Goal: Task Accomplishment & Management: Use online tool/utility

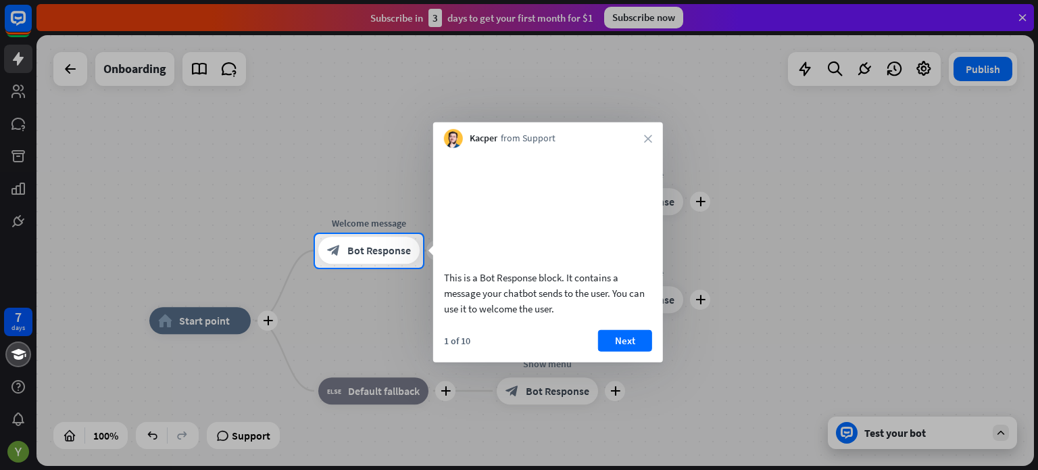
click at [260, 194] on div at bounding box center [519, 117] width 1038 height 234
click at [14, 33] on div at bounding box center [519, 117] width 1038 height 234
click at [14, 62] on div at bounding box center [519, 117] width 1038 height 234
click at [14, 98] on div at bounding box center [519, 117] width 1038 height 234
click at [396, 262] on div "block_bot_response Bot Response" at bounding box center [368, 250] width 101 height 27
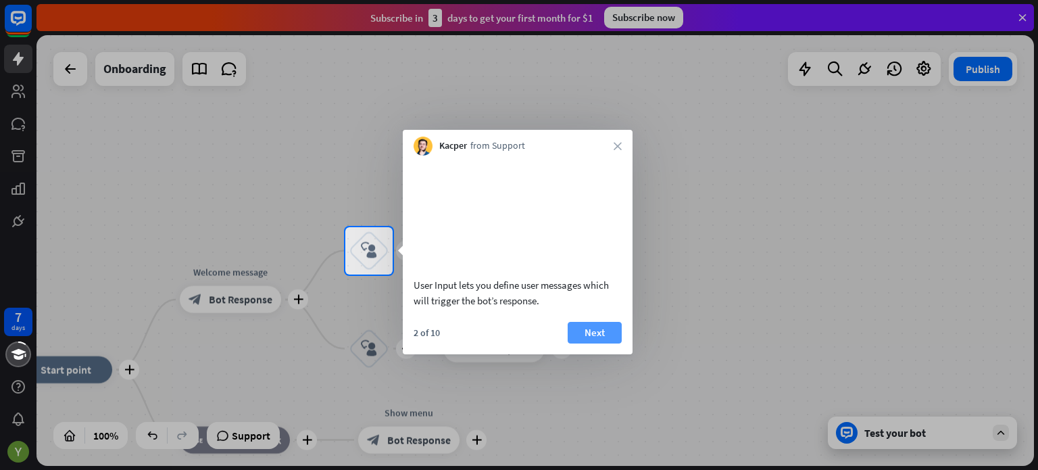
click at [601, 342] on button "Next" at bounding box center [595, 333] width 54 height 22
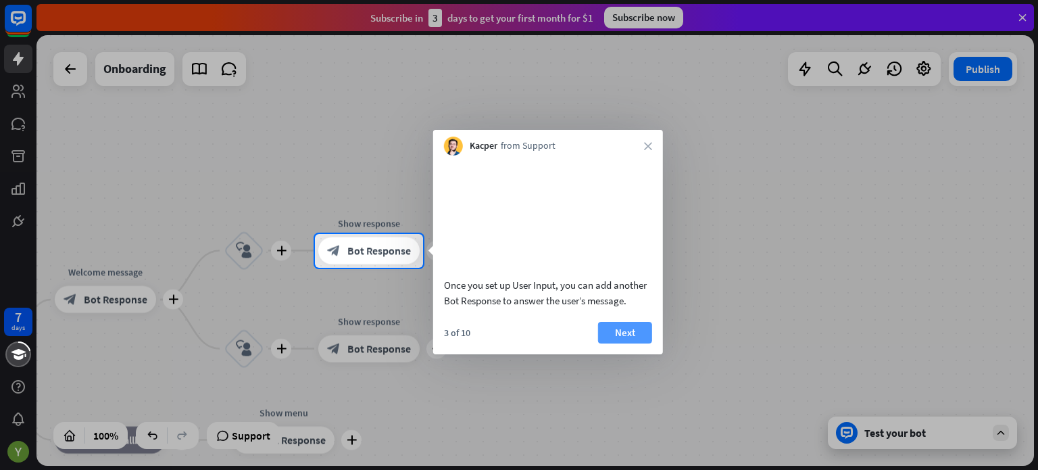
click at [622, 337] on button "Next" at bounding box center [625, 333] width 54 height 22
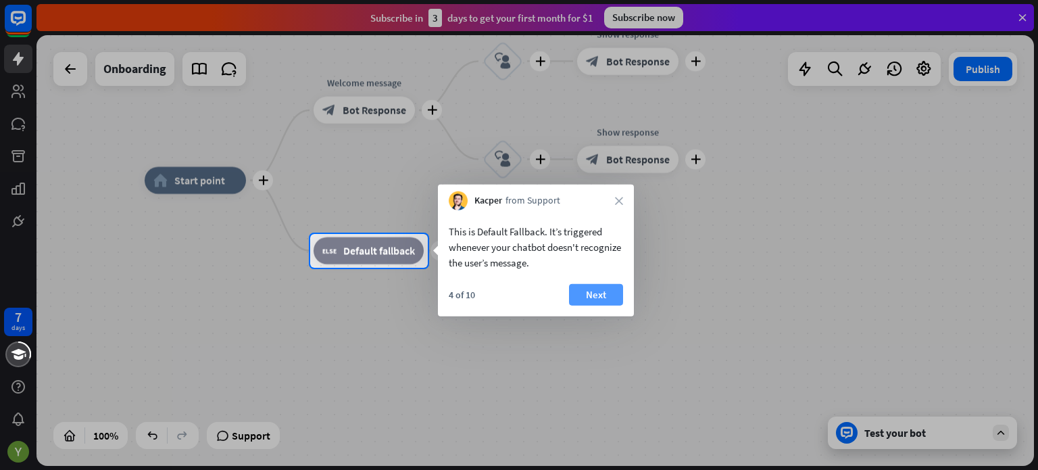
click at [598, 289] on button "Next" at bounding box center [596, 295] width 54 height 22
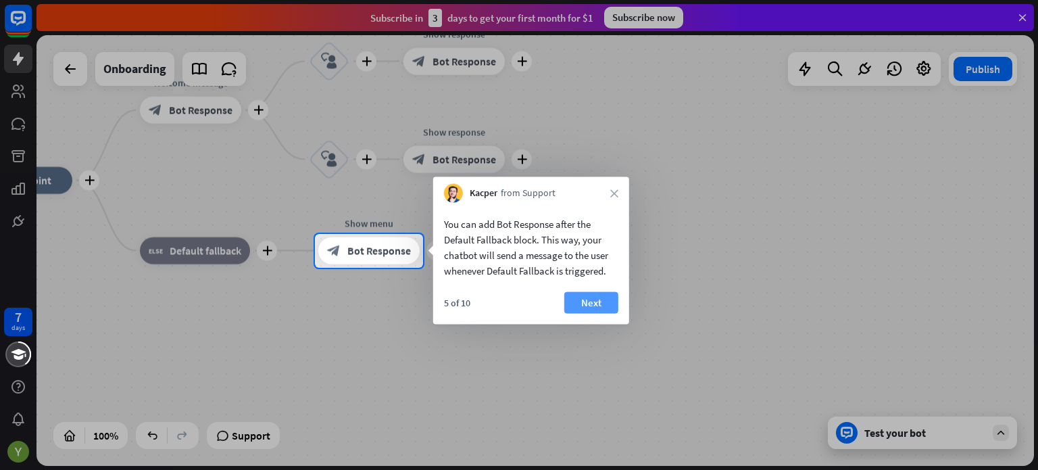
click at [600, 297] on button "Next" at bounding box center [592, 303] width 54 height 22
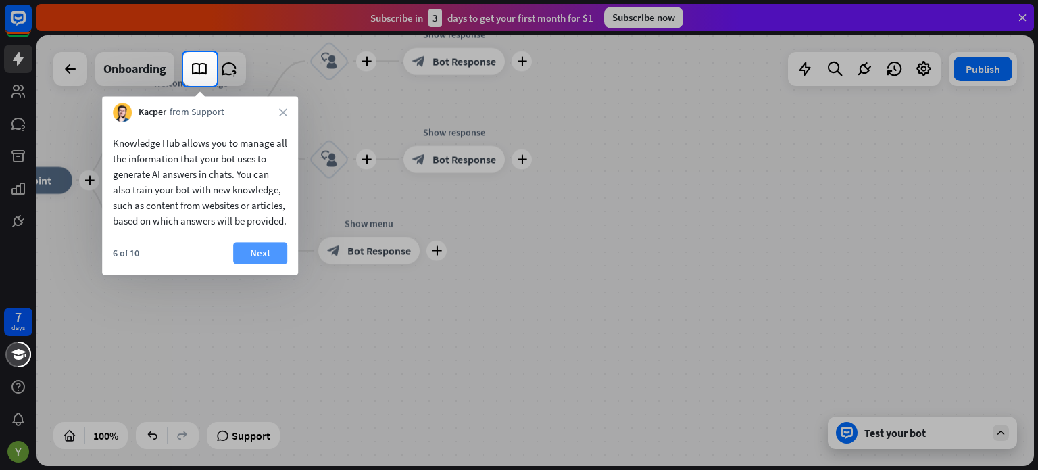
click at [256, 264] on button "Next" at bounding box center [260, 253] width 54 height 22
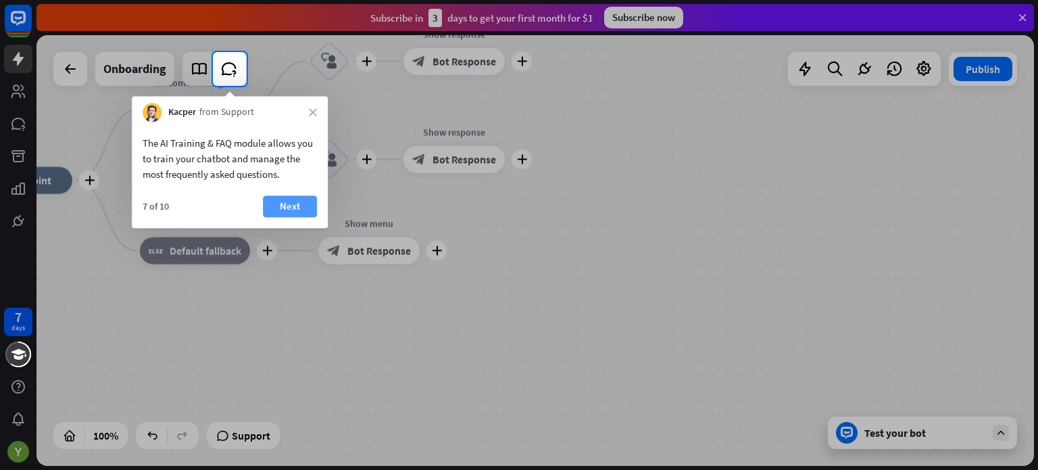
click at [290, 203] on button "Next" at bounding box center [290, 206] width 54 height 22
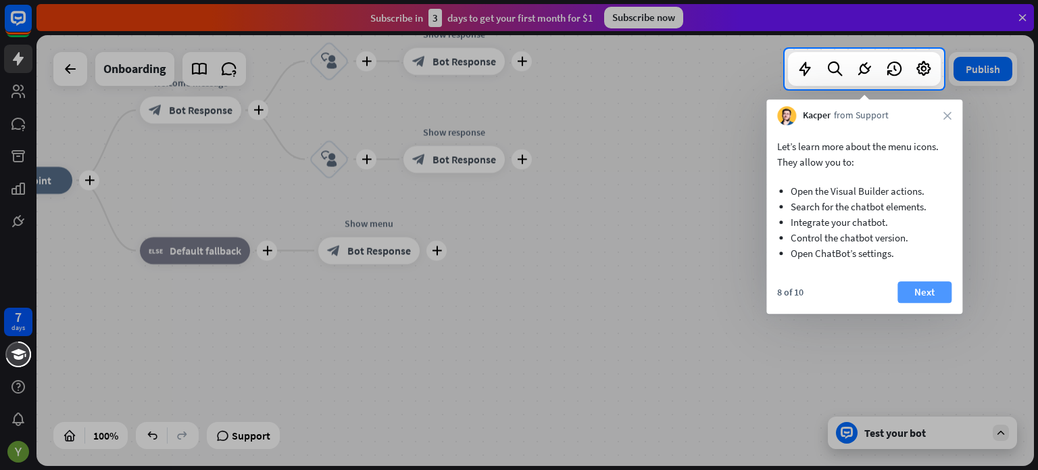
click at [927, 284] on button "Next" at bounding box center [925, 292] width 54 height 22
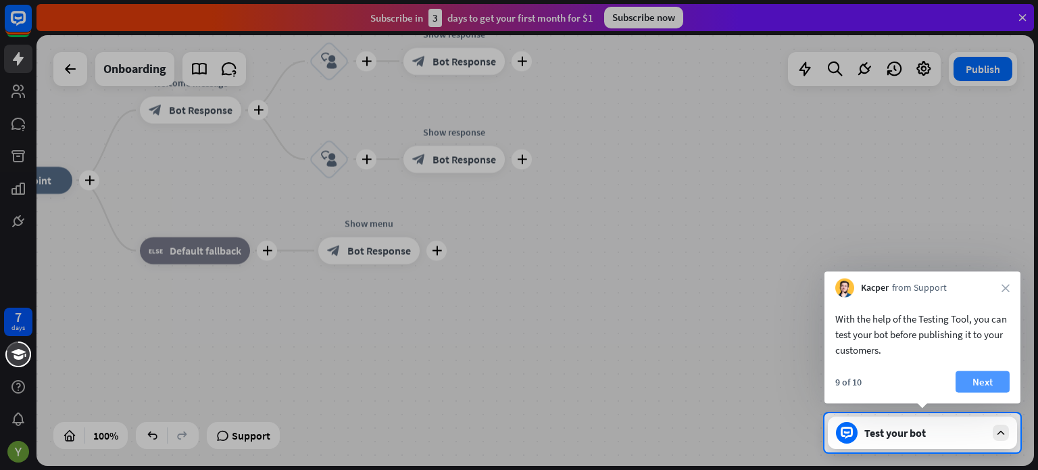
click at [976, 373] on button "Next" at bounding box center [983, 382] width 54 height 22
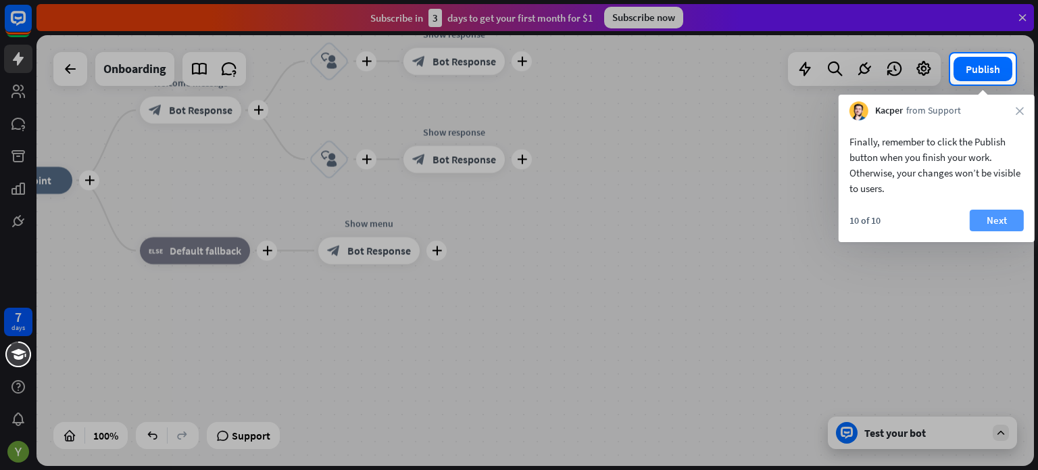
click at [1011, 213] on button "Next" at bounding box center [997, 221] width 54 height 22
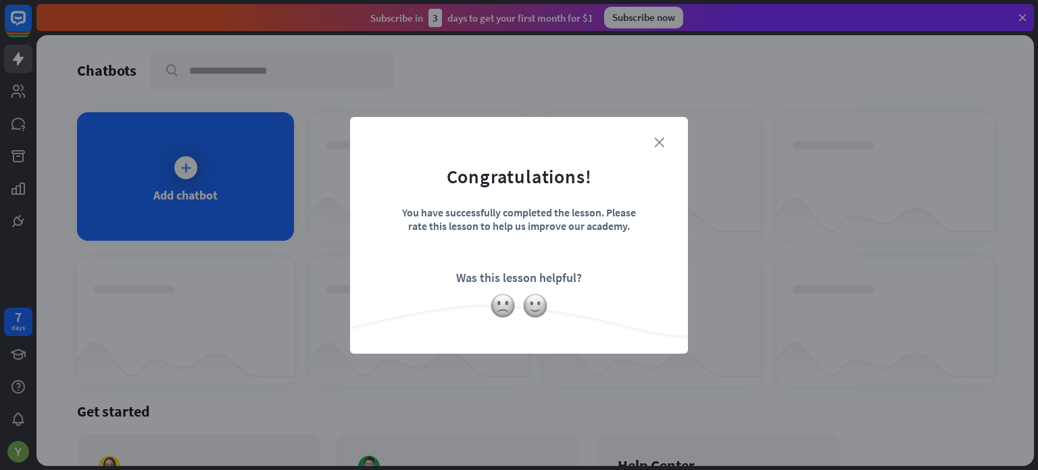
click at [661, 145] on icon "close" at bounding box center [659, 142] width 10 height 10
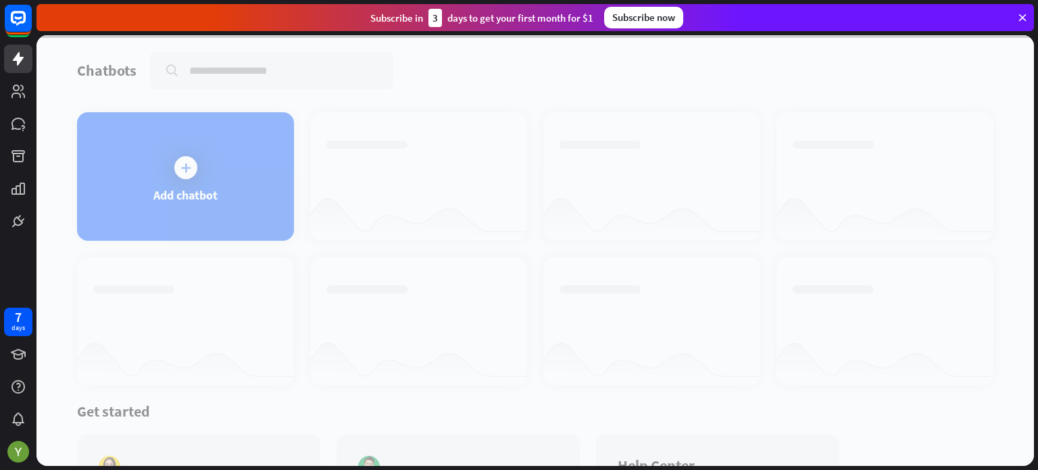
click at [249, 169] on div at bounding box center [536, 250] width 998 height 431
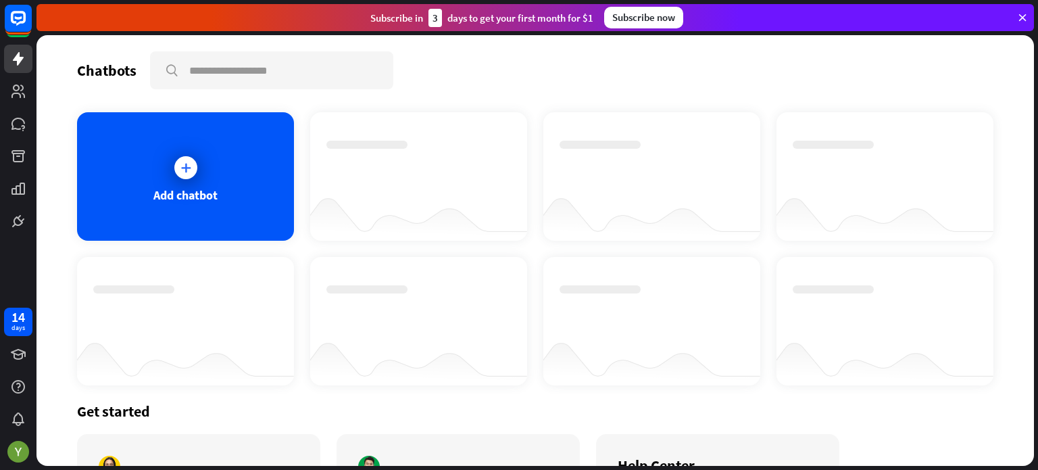
click at [249, 169] on div "Add chatbot" at bounding box center [185, 176] width 217 height 128
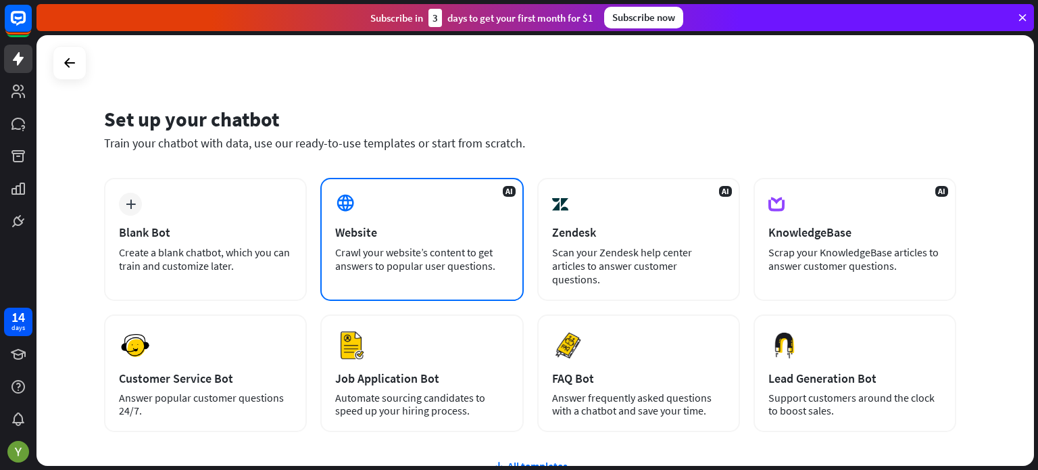
click at [452, 231] on div "Website" at bounding box center [421, 232] width 173 height 16
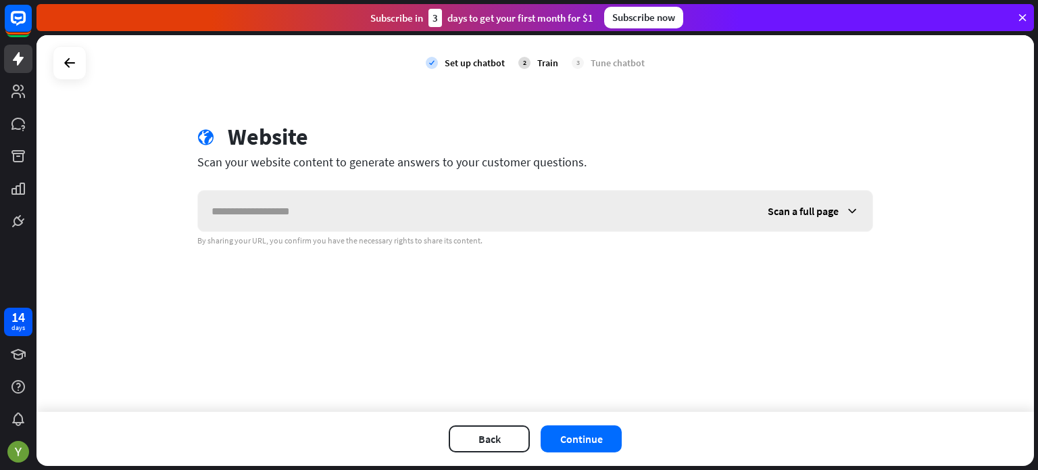
click at [452, 222] on input "text" at bounding box center [476, 211] width 556 height 41
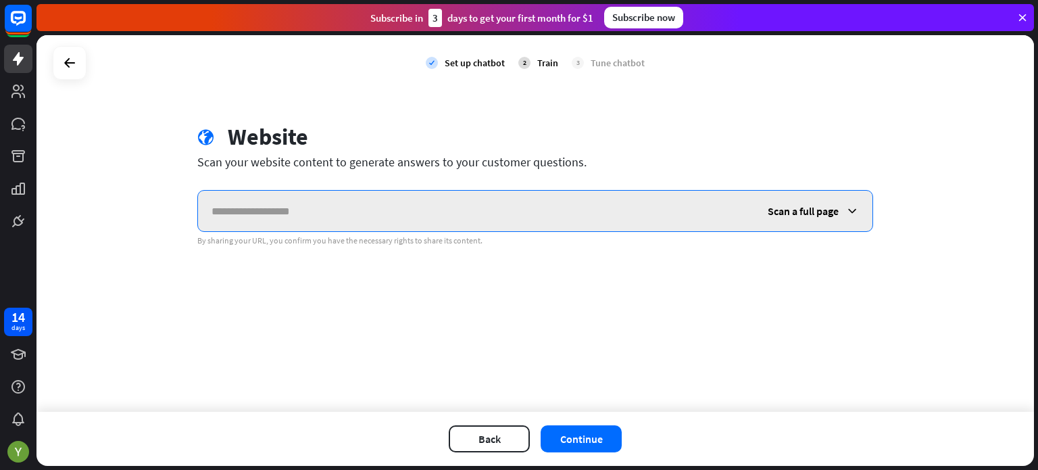
paste input "**********"
type input "**********"
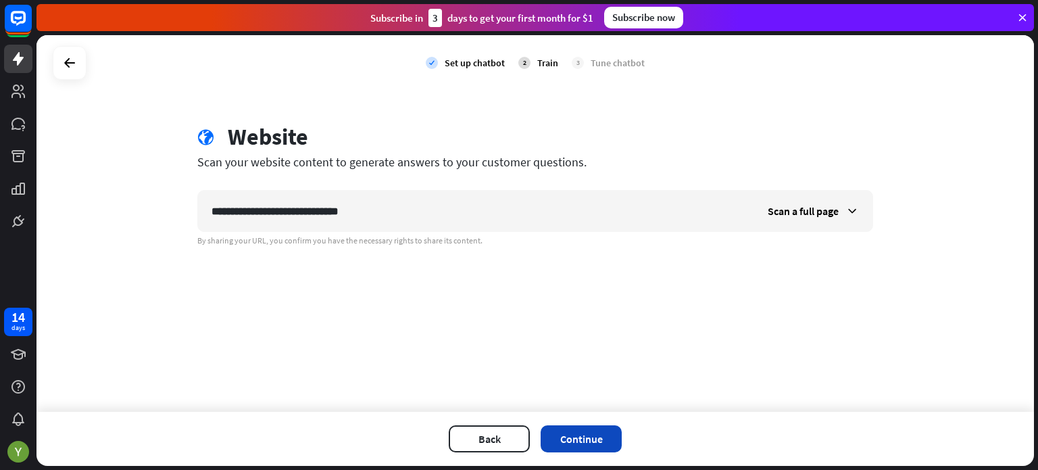
click at [573, 437] on button "Continue" at bounding box center [581, 438] width 81 height 27
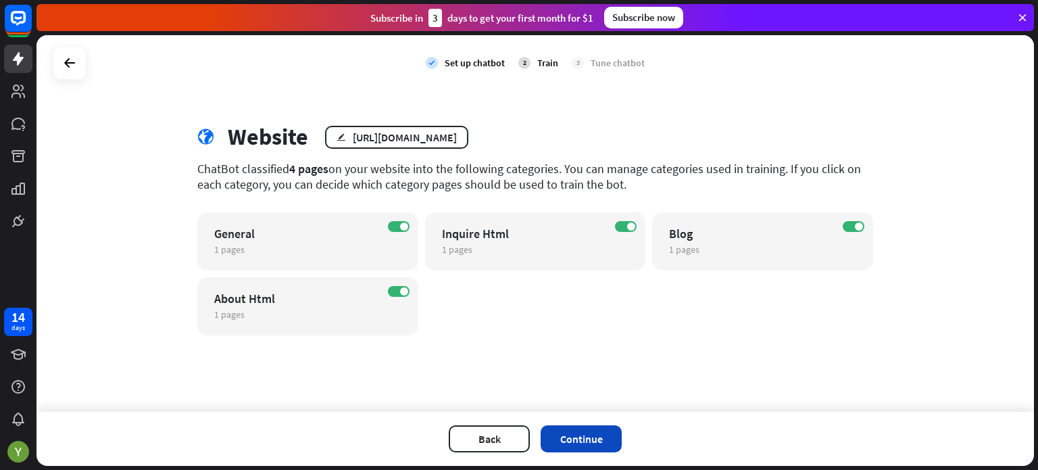
click at [555, 428] on button "Continue" at bounding box center [581, 438] width 81 height 27
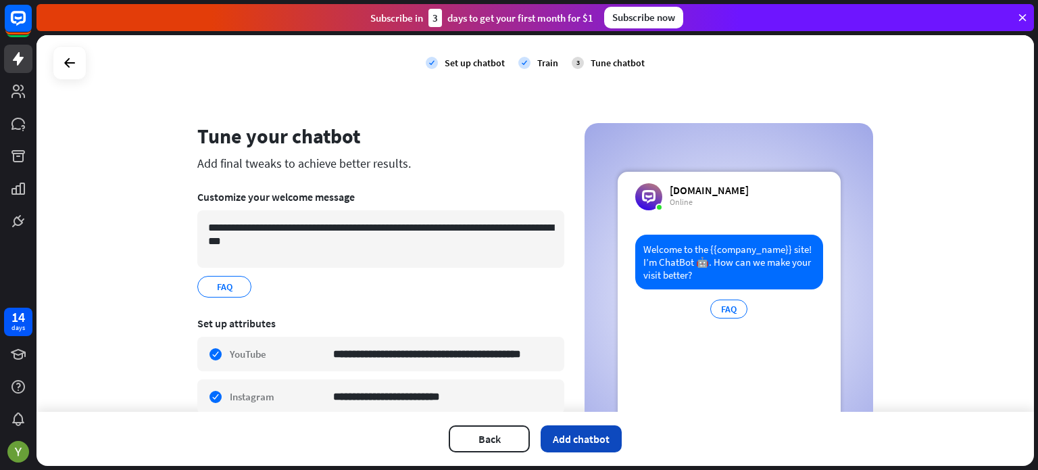
click at [573, 440] on button "Add chatbot" at bounding box center [581, 438] width 81 height 27
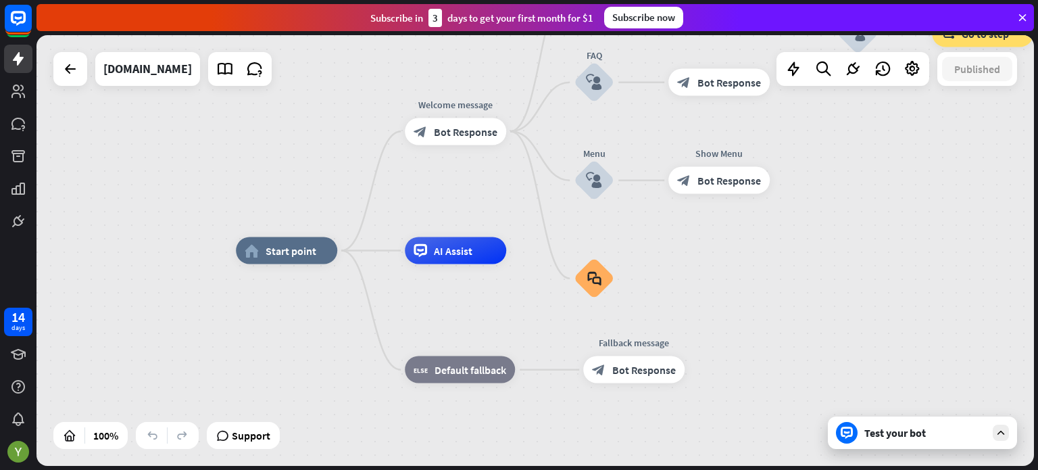
click at [804, 265] on div "home_2 Start point Welcome message block_bot_response Bot Response Back to Menu…" at bounding box center [735, 466] width 998 height 431
click at [911, 442] on div "Test your bot" at bounding box center [922, 432] width 189 height 32
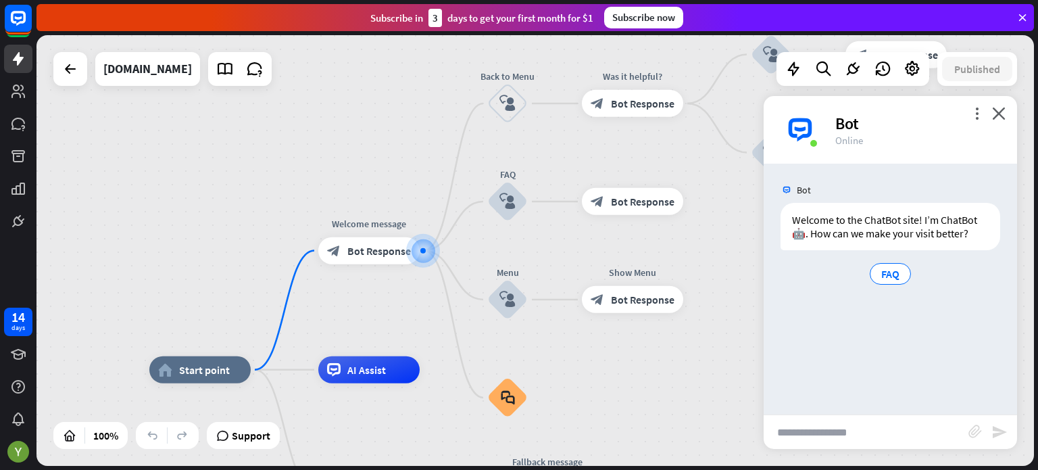
click at [860, 427] on input "text" at bounding box center [866, 432] width 205 height 34
type input "**"
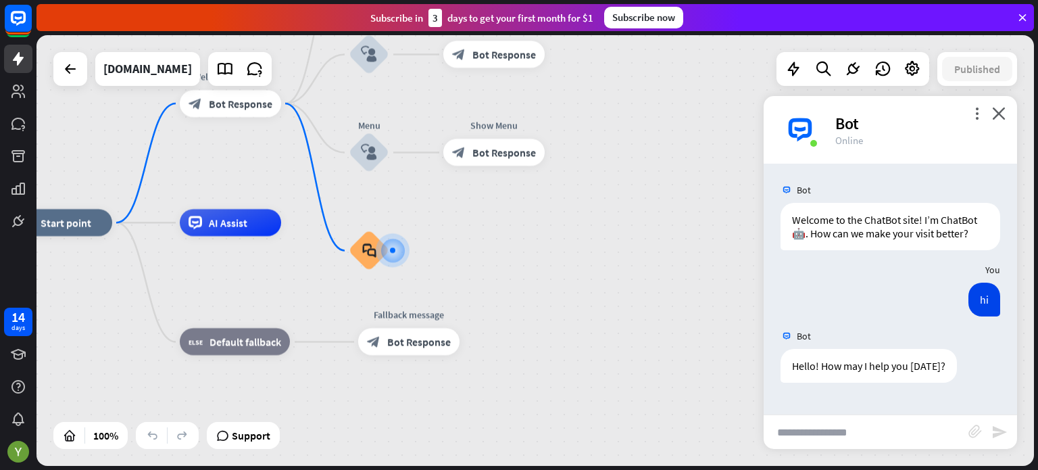
click at [860, 427] on input "text" at bounding box center [866, 432] width 205 height 34
click at [525, 162] on div "block_bot_response Bot Response" at bounding box center [494, 152] width 101 height 27
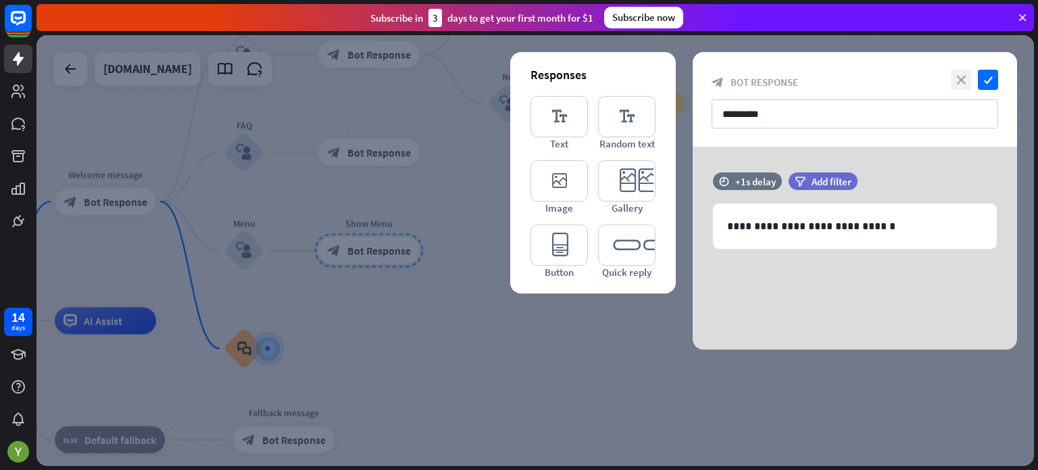
click at [968, 70] on icon "close" at bounding box center [961, 80] width 20 height 20
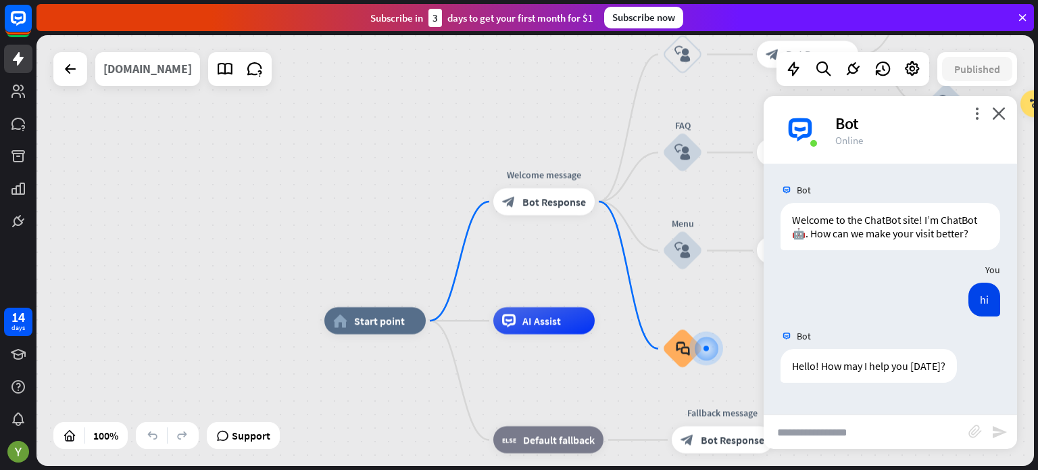
click at [191, 65] on div "[DOMAIN_NAME]" at bounding box center [147, 69] width 89 height 34
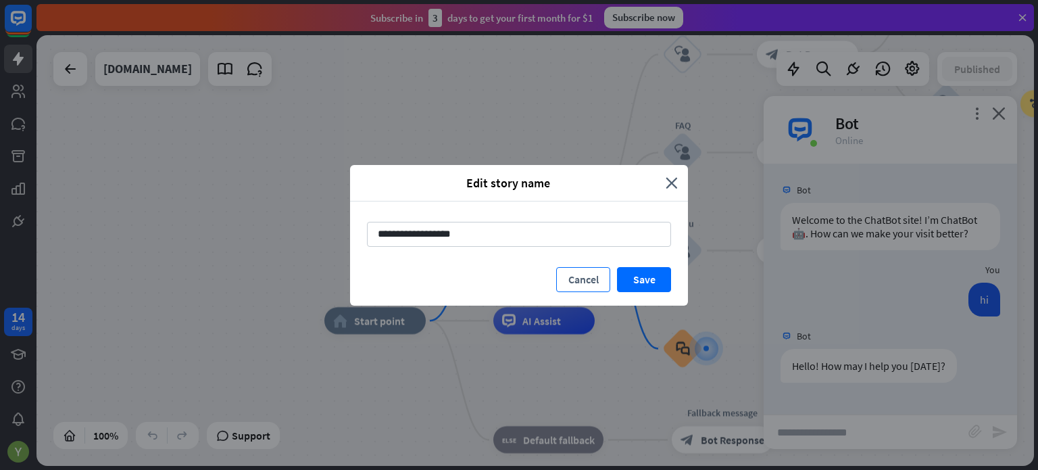
click at [592, 282] on button "Cancel" at bounding box center [583, 279] width 54 height 25
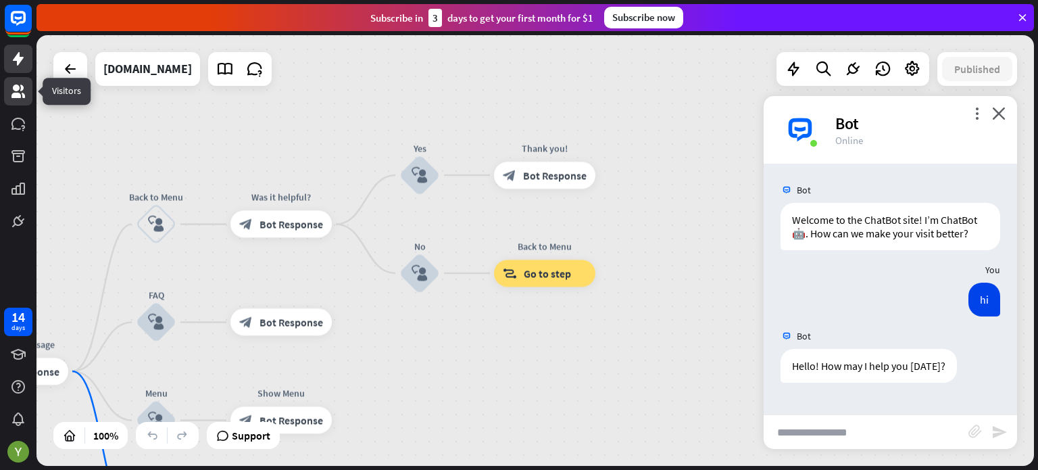
click at [26, 94] on link at bounding box center [18, 91] width 28 height 28
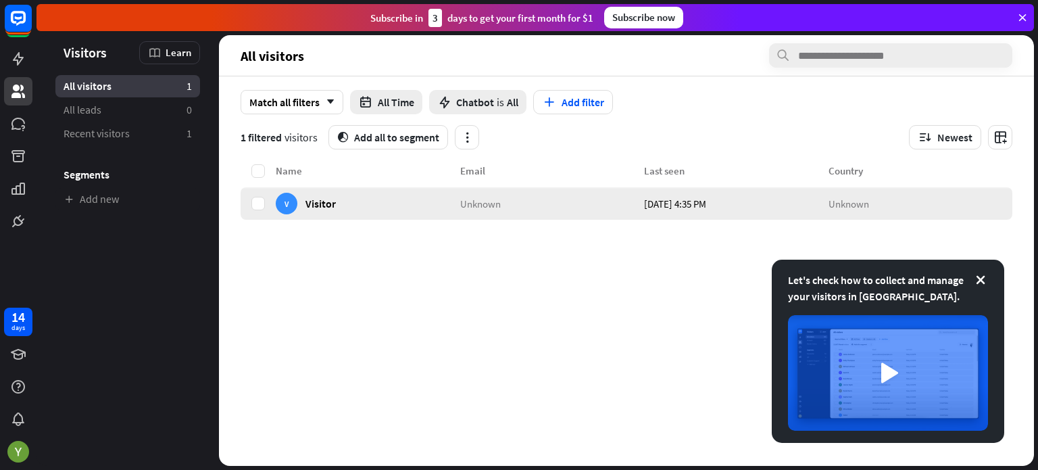
click at [289, 201] on div "V" at bounding box center [287, 204] width 22 height 22
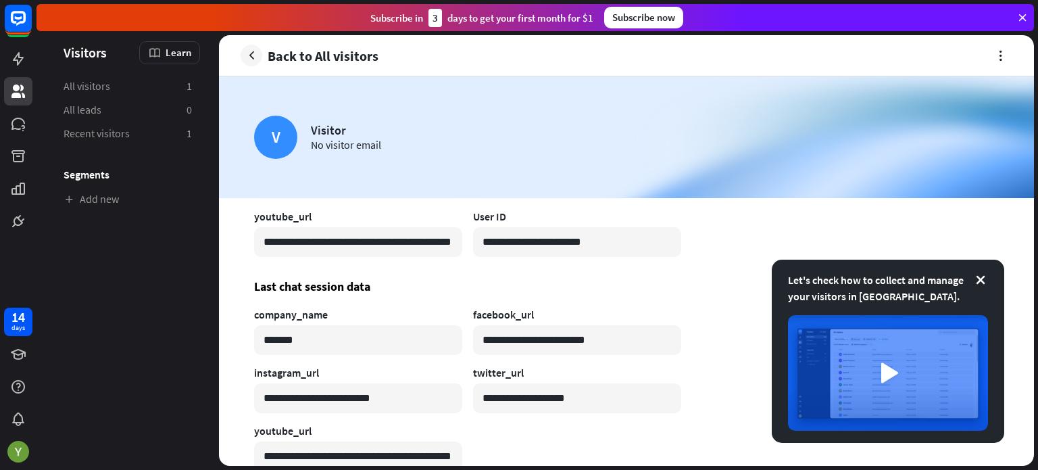
scroll to position [589, 0]
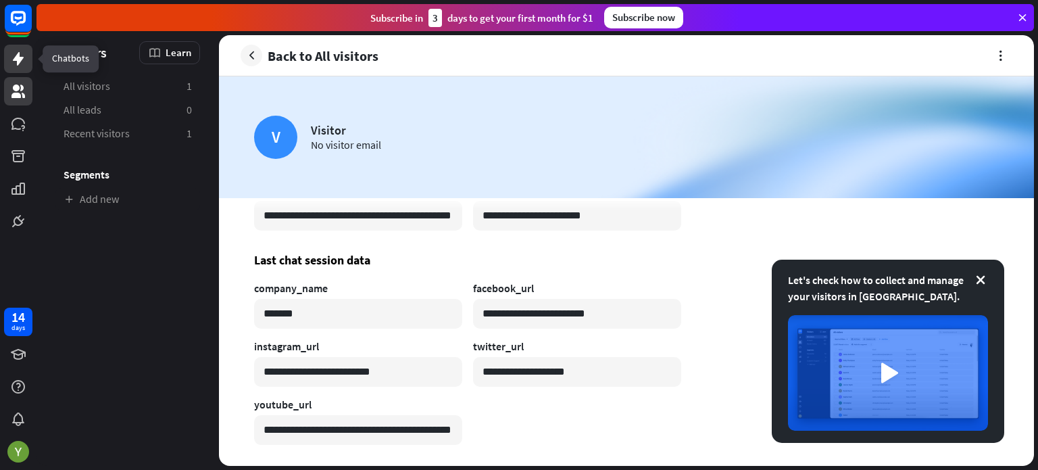
click at [15, 62] on icon at bounding box center [18, 59] width 16 height 16
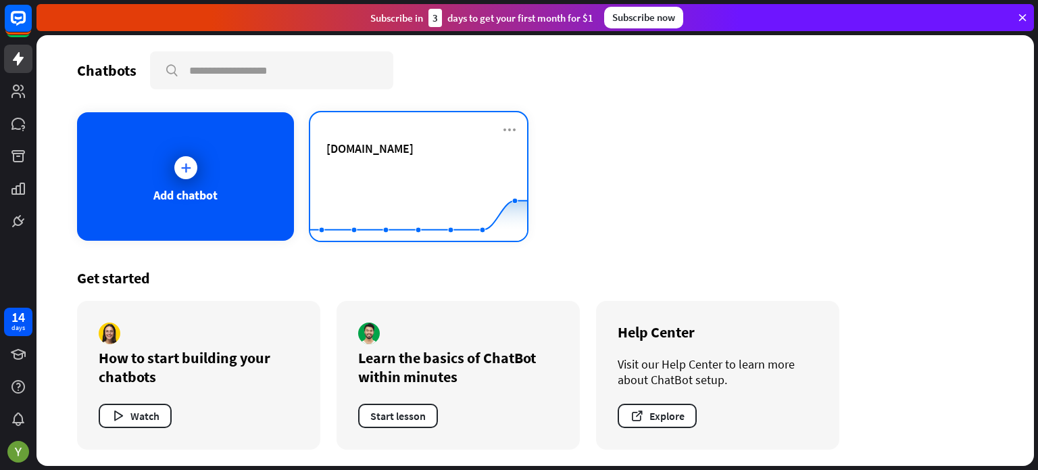
click at [408, 155] on span "[DOMAIN_NAME]" at bounding box center [370, 149] width 87 height 16
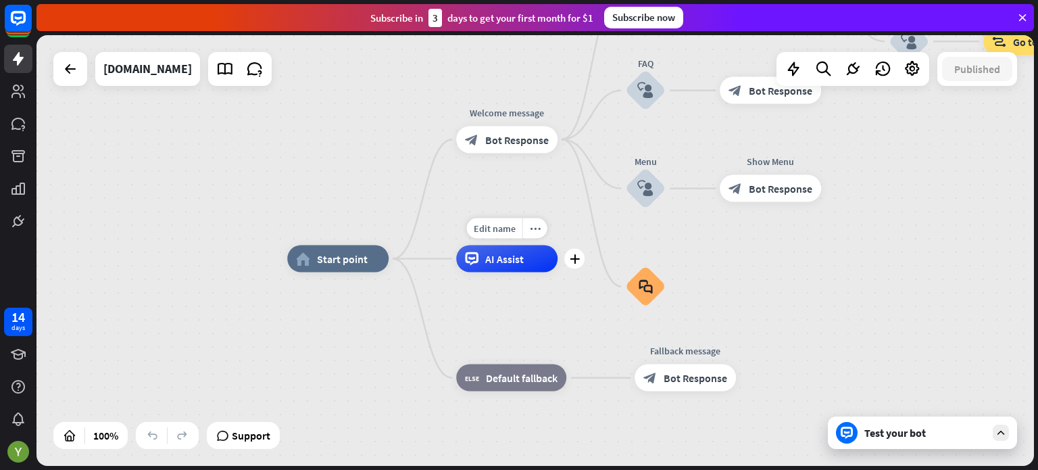
click at [528, 257] on div "AI Assist" at bounding box center [506, 258] width 101 height 27
click at [586, 259] on div "home_2 Start point Welcome message block_bot_response Bot Response Back to Menu…" at bounding box center [786, 474] width 998 height 431
click at [27, 362] on link at bounding box center [18, 354] width 28 height 28
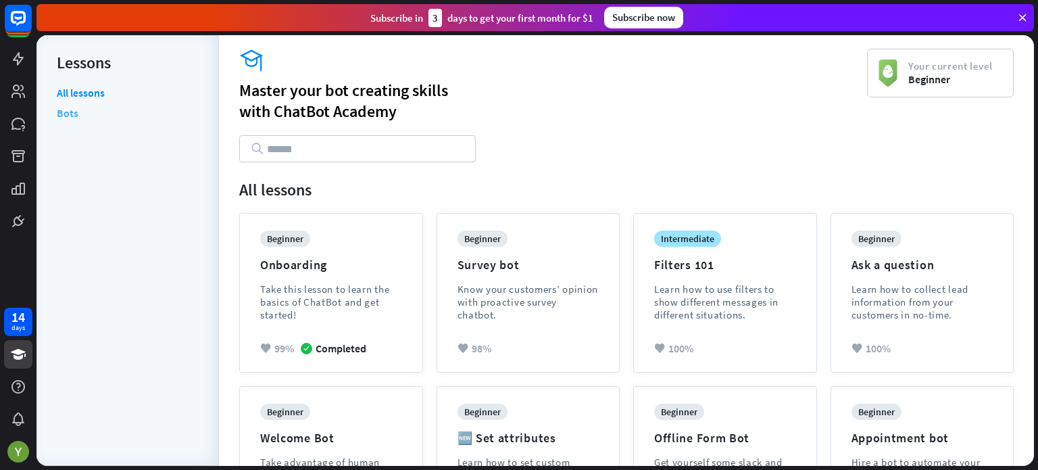
click at [69, 113] on link "Bots" at bounding box center [68, 113] width 22 height 20
click at [76, 97] on link "All lessons" at bounding box center [81, 94] width 48 height 17
click at [18, 78] on link at bounding box center [18, 91] width 28 height 28
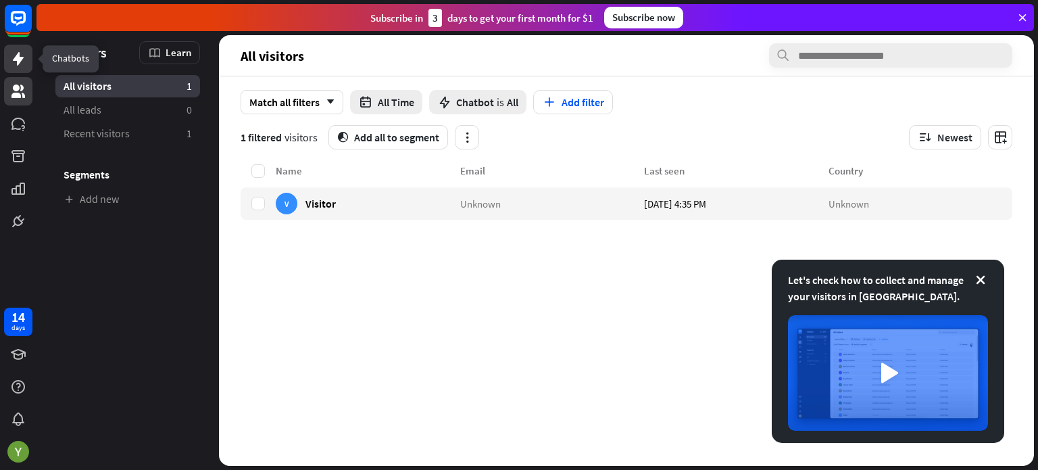
click at [19, 61] on icon at bounding box center [18, 59] width 11 height 14
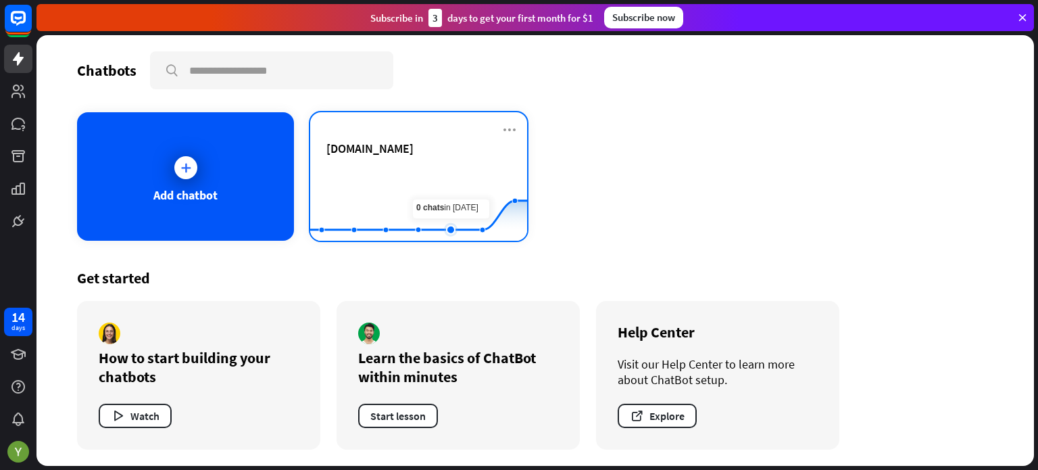
click at [436, 181] on rect at bounding box center [418, 207] width 217 height 85
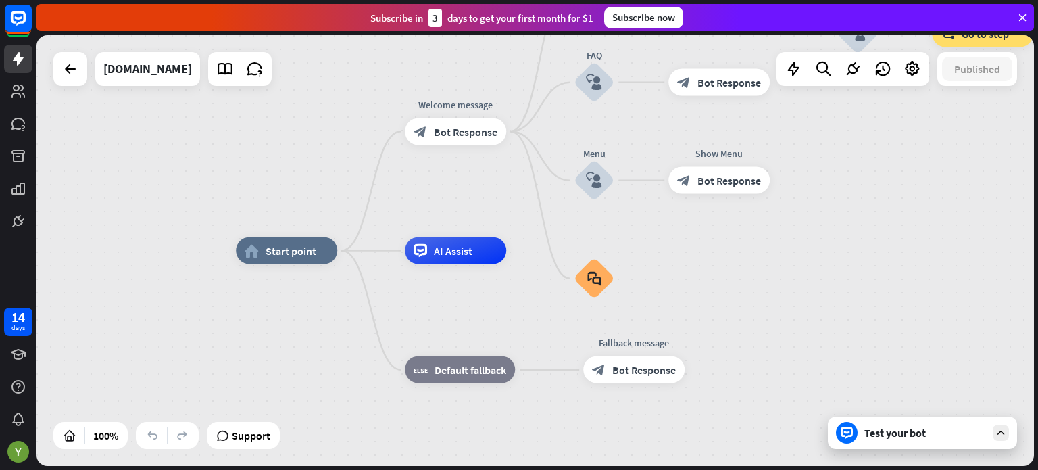
click at [1002, 435] on icon at bounding box center [1001, 433] width 12 height 12
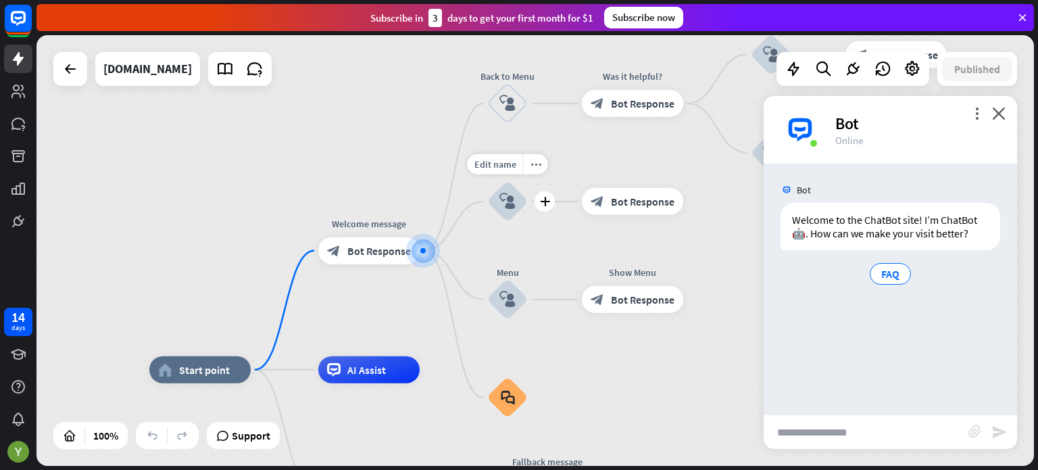
click at [508, 201] on icon "block_user_input" at bounding box center [508, 201] width 16 height 16
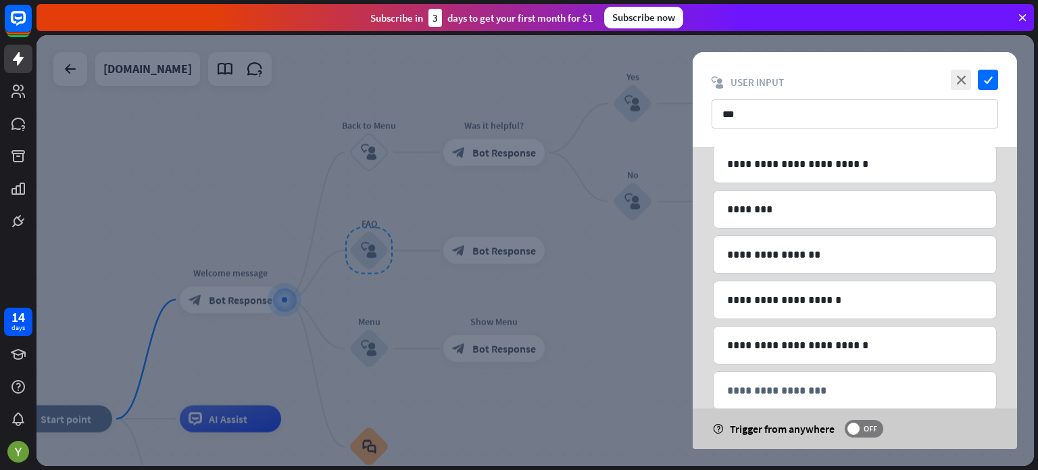
scroll to position [179, 0]
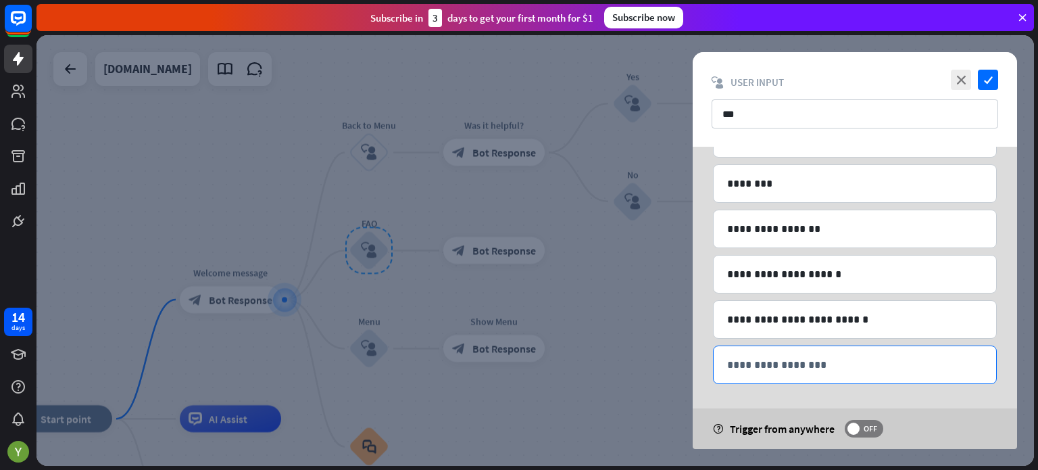
click at [817, 357] on p "**********" at bounding box center [855, 364] width 256 height 17
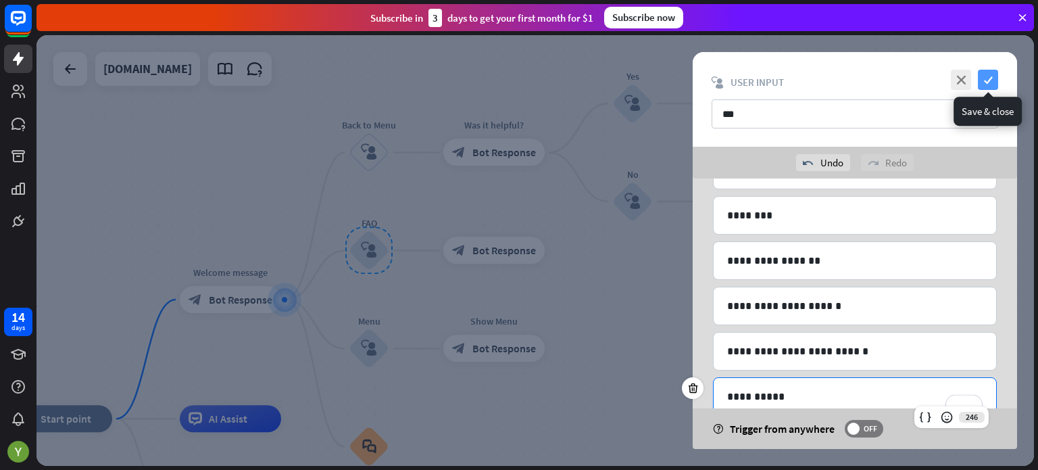
click at [990, 82] on icon "check" at bounding box center [988, 80] width 20 height 20
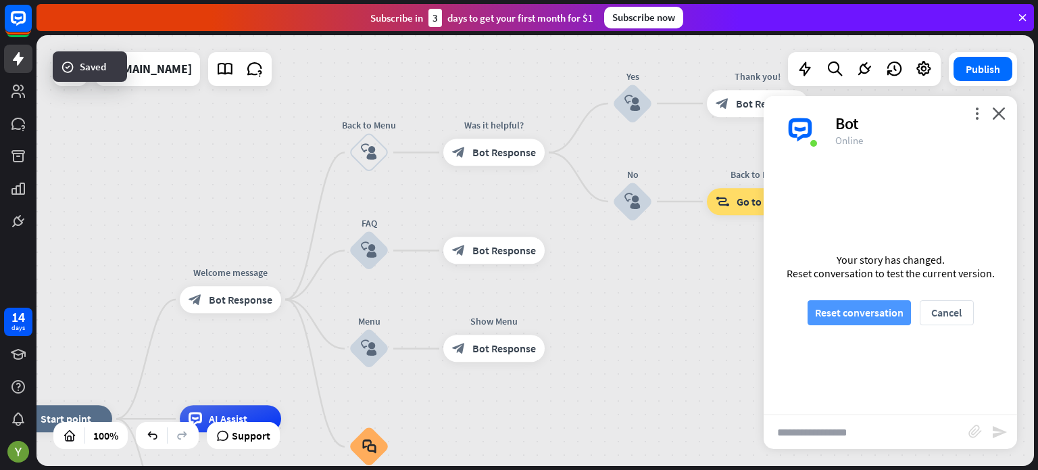
click at [859, 310] on button "Reset conversation" at bounding box center [859, 312] width 103 height 25
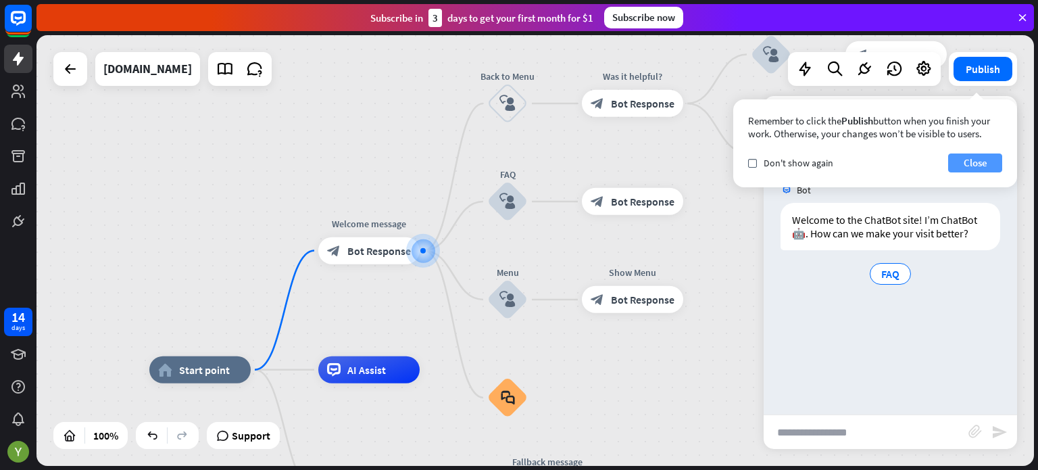
click at [961, 164] on button "Close" at bounding box center [976, 162] width 54 height 19
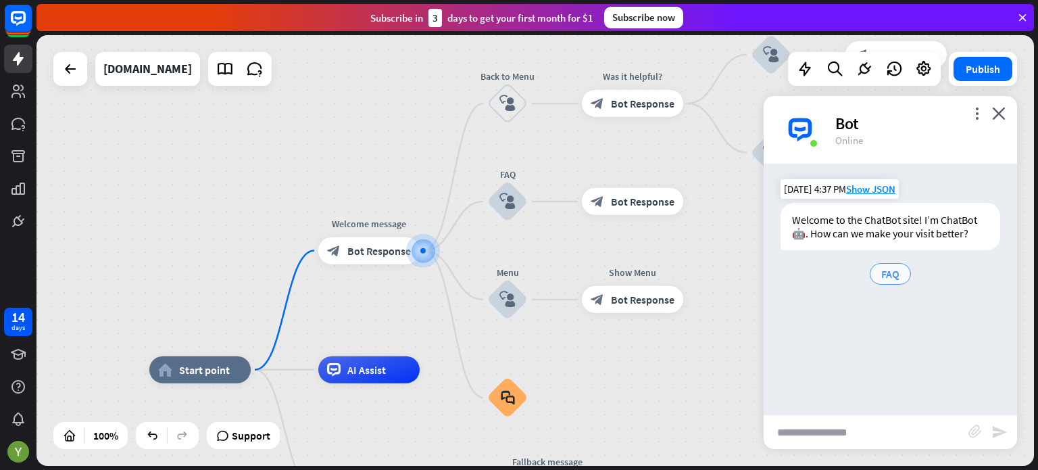
click at [892, 281] on div "FAQ" at bounding box center [890, 274] width 41 height 22
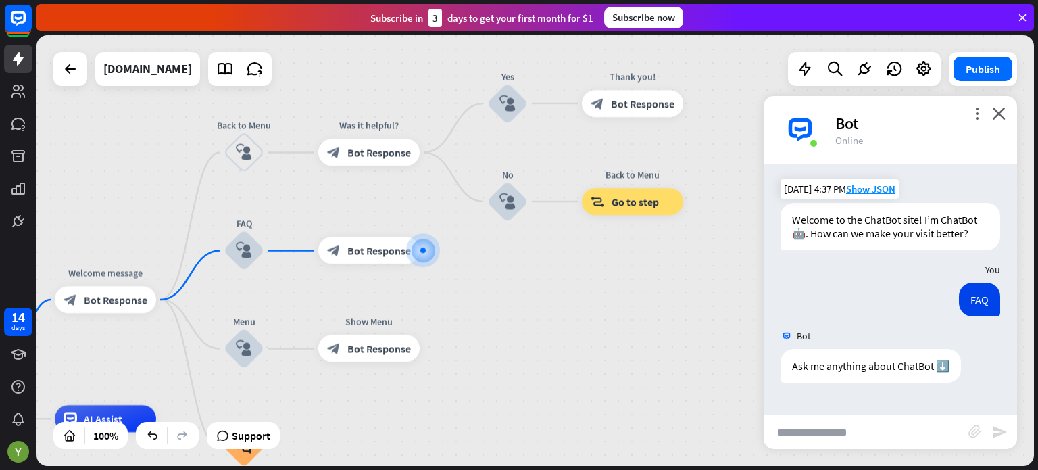
click at [876, 429] on input "text" at bounding box center [866, 432] width 205 height 34
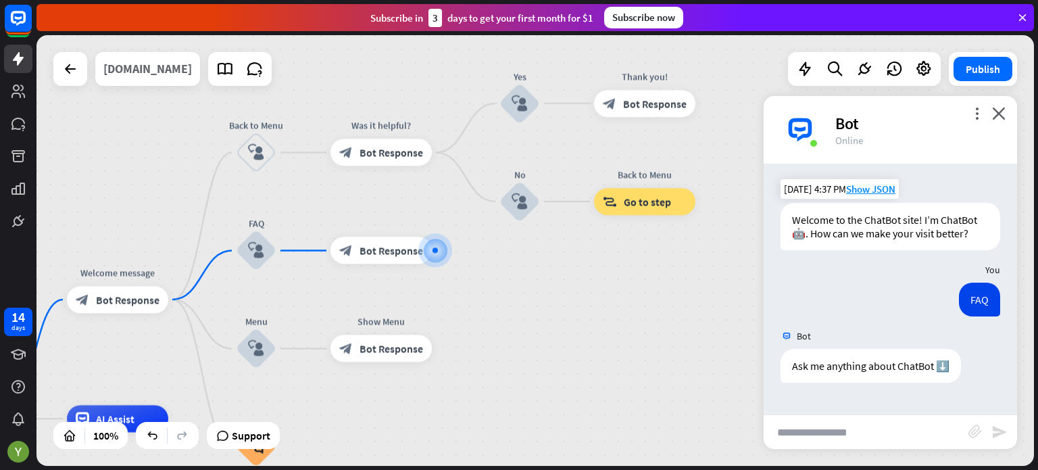
click at [192, 70] on div "[DOMAIN_NAME]" at bounding box center [147, 69] width 89 height 34
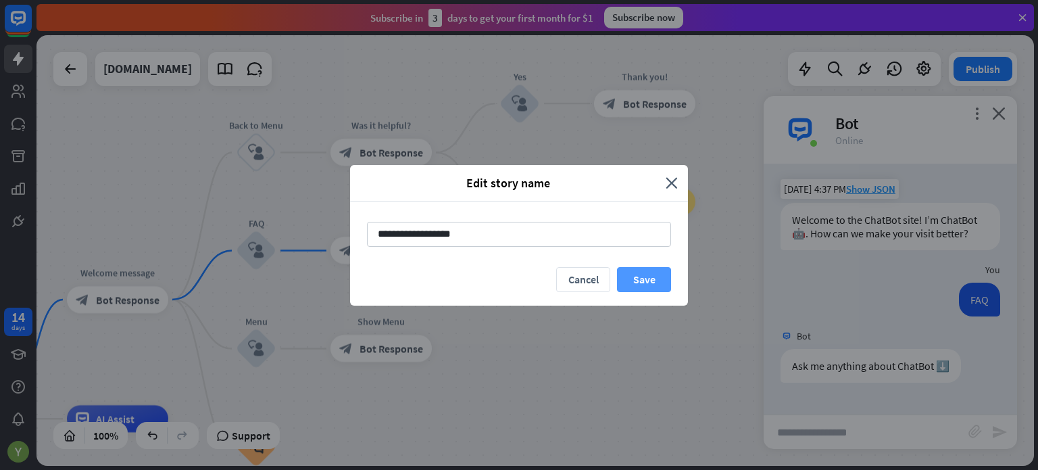
click at [663, 281] on button "Save" at bounding box center [644, 279] width 54 height 25
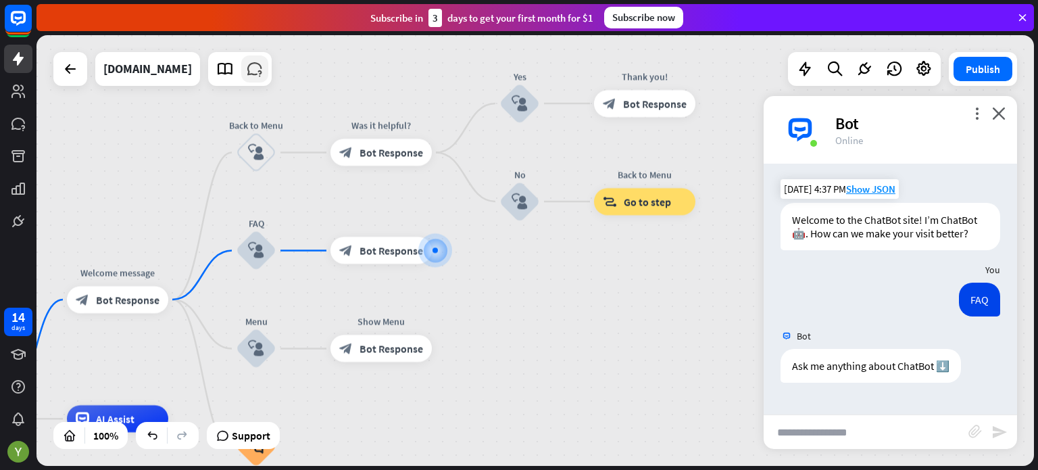
click at [268, 79] on link at bounding box center [254, 68] width 27 height 27
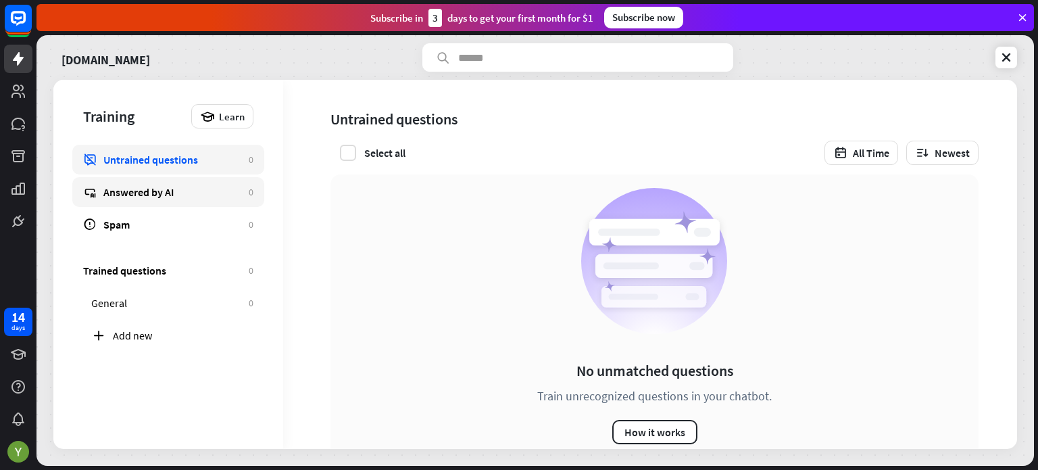
click at [138, 191] on div "Answered by AI" at bounding box center [172, 192] width 139 height 14
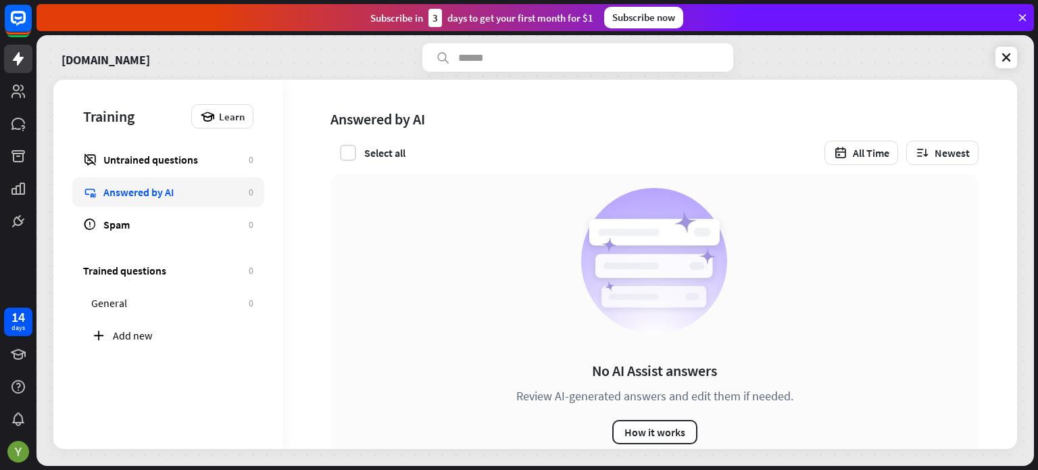
click at [144, 175] on div "Untrained questions 0 Answered by AI 0 Spam 0" at bounding box center [168, 192] width 170 height 95
click at [158, 155] on div "Untrained questions" at bounding box center [172, 160] width 139 height 14
